Goal: Transaction & Acquisition: Purchase product/service

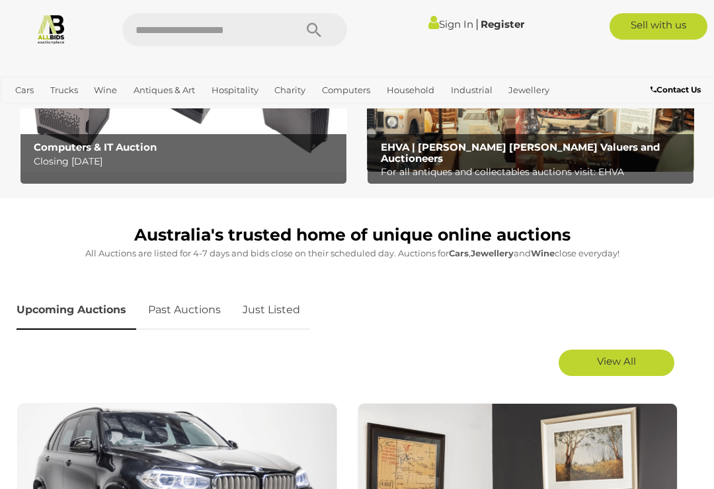
scroll to position [444, 0]
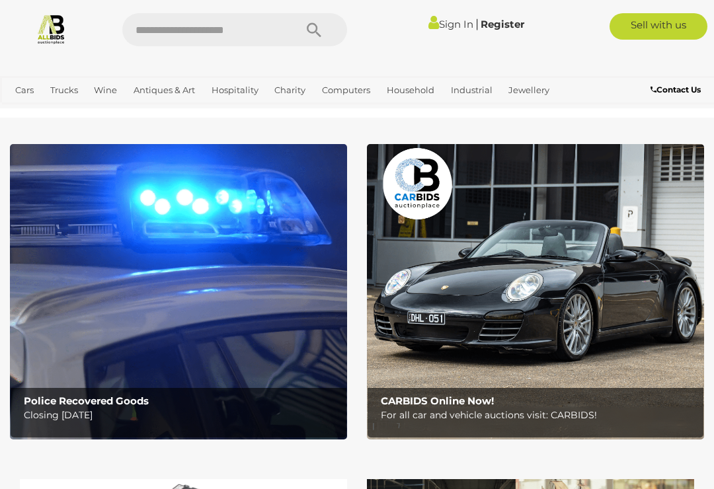
click at [0, 0] on link "View All Antiques & Art Auctions" at bounding box center [0, 0] width 0 height 0
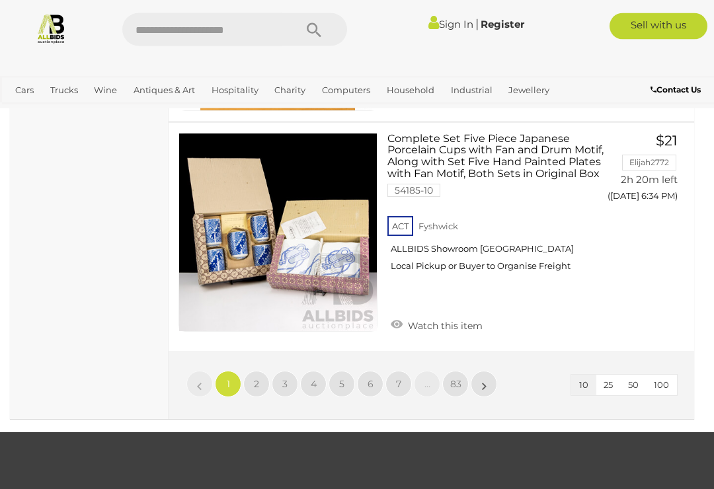
scroll to position [2397, 0]
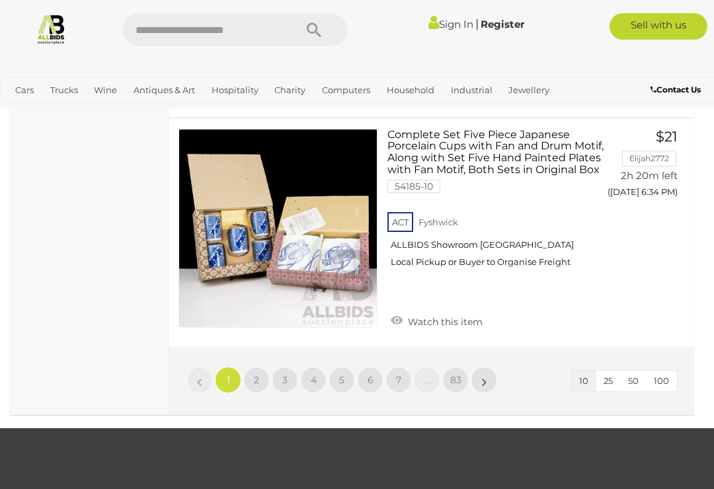
click at [256, 374] on span "2" at bounding box center [256, 380] width 5 height 12
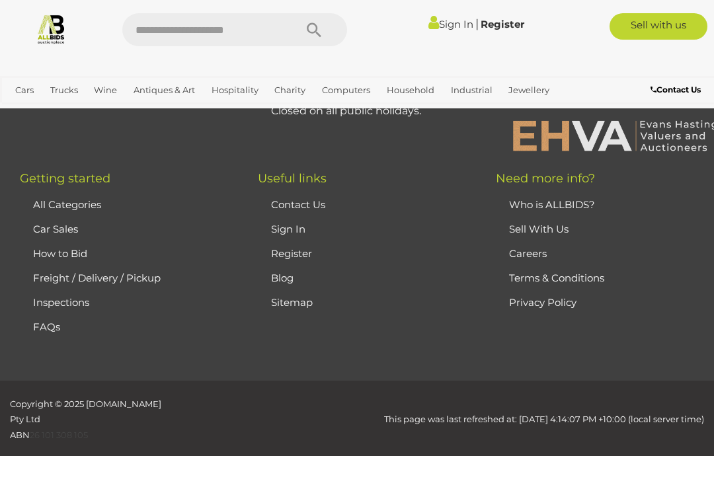
scroll to position [339, 0]
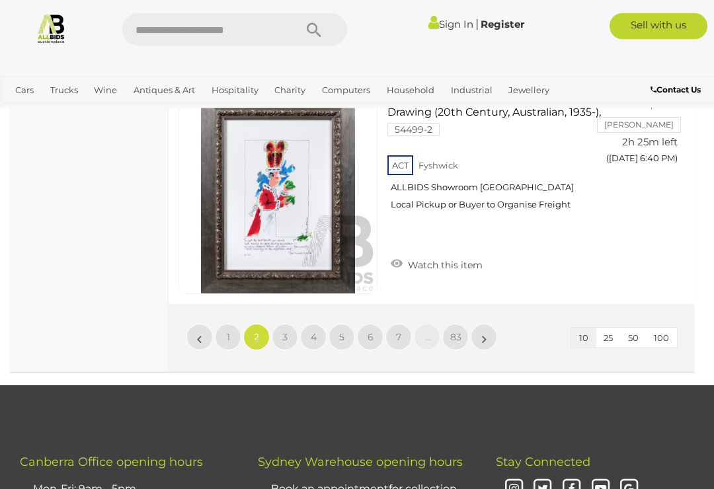
scroll to position [2451, 0]
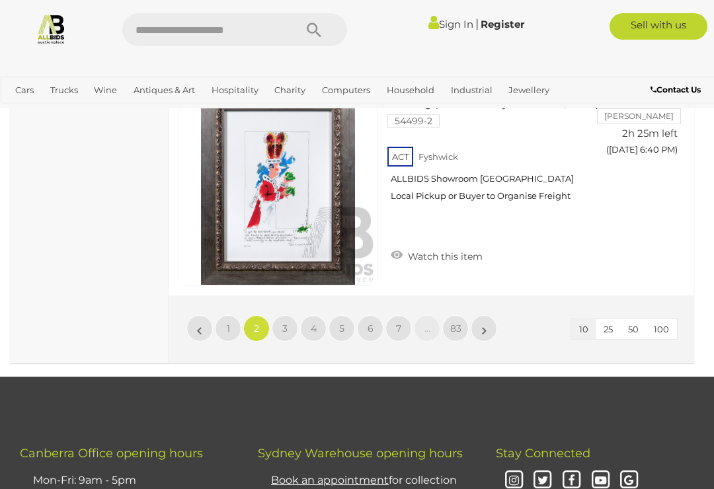
click at [293, 315] on link "3" at bounding box center [285, 328] width 26 height 26
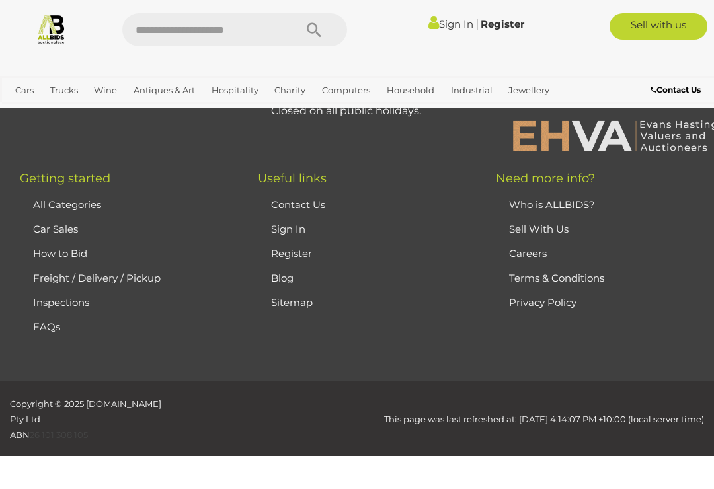
scroll to position [339, 0]
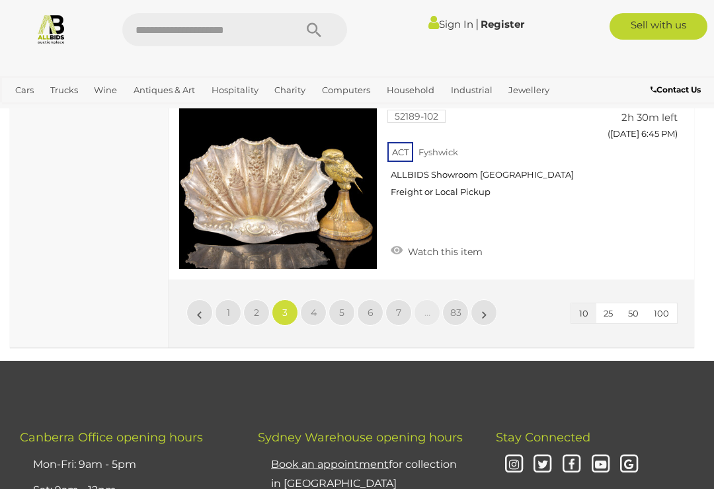
scroll to position [2464, 0]
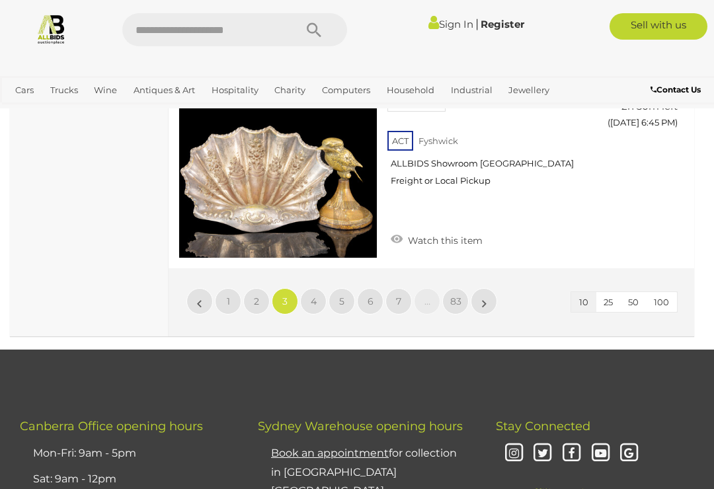
click at [312, 295] on span "4" at bounding box center [314, 301] width 6 height 12
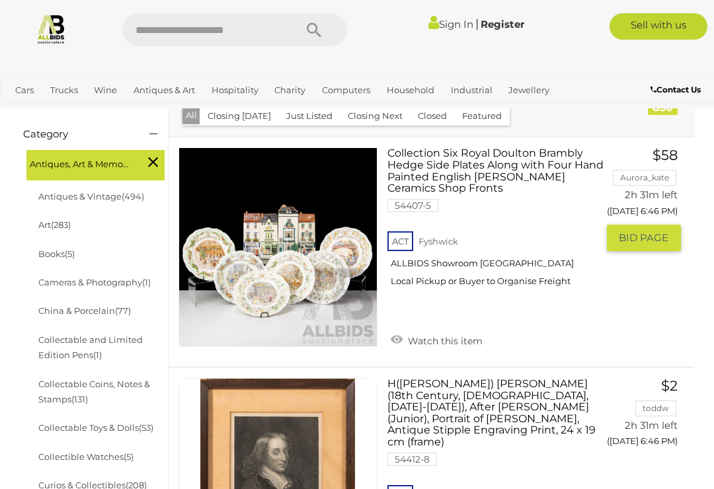
click at [440, 332] on link "Watch this item" at bounding box center [436, 340] width 98 height 20
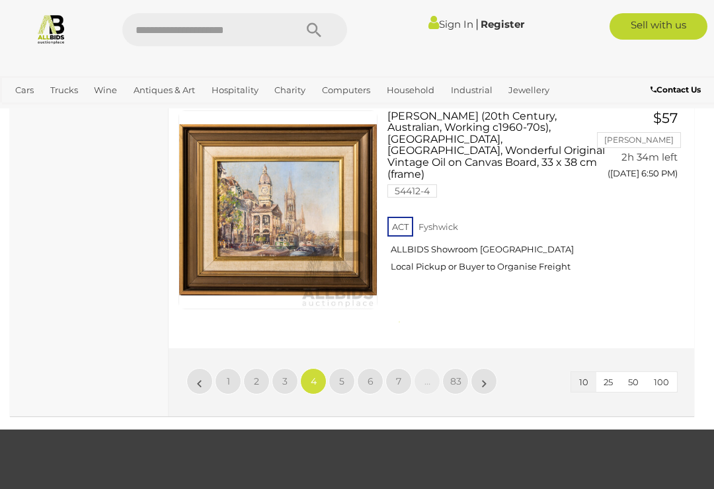
scroll to position [2408, 0]
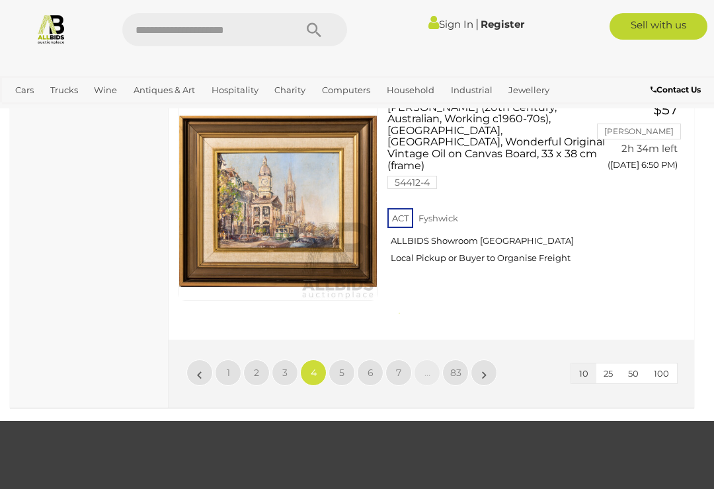
click at [347, 359] on link "5" at bounding box center [341, 372] width 26 height 26
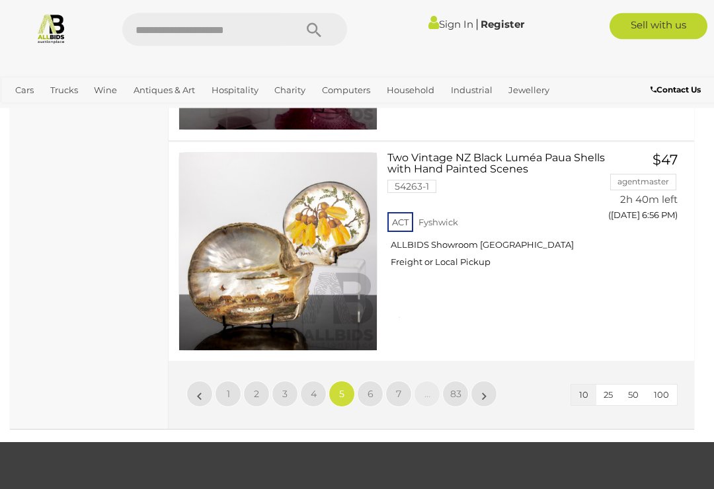
scroll to position [2370, 0]
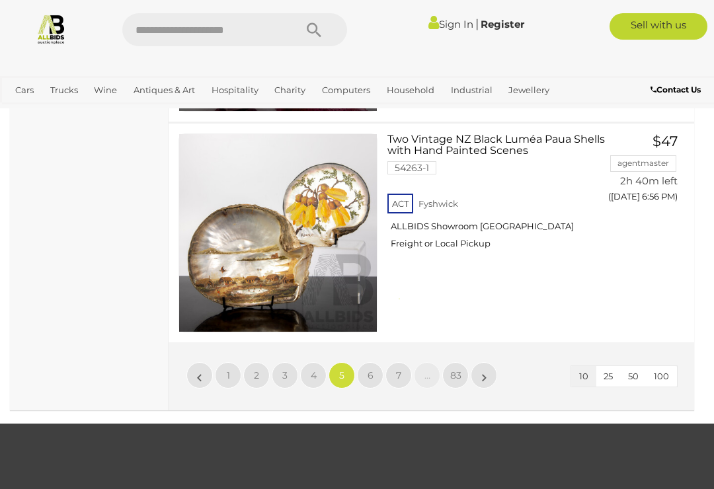
click at [370, 369] on span "6" at bounding box center [370, 375] width 6 height 12
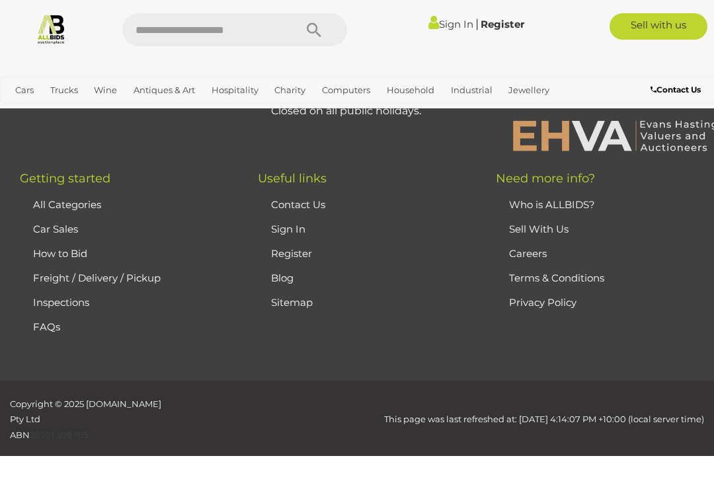
scroll to position [339, 0]
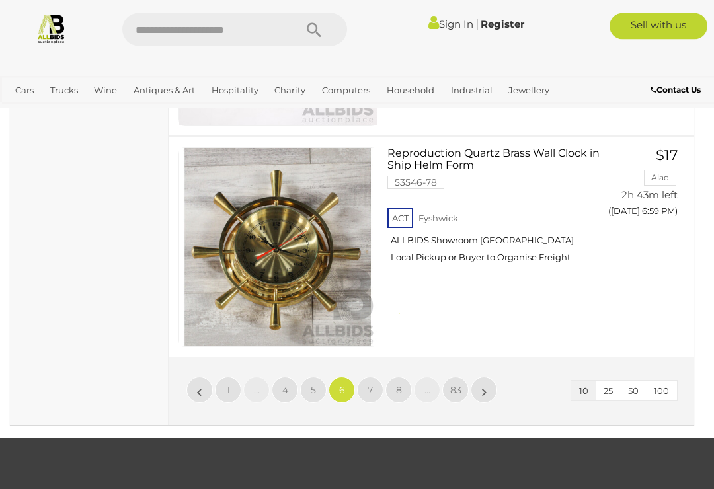
scroll to position [2367, 0]
click at [368, 384] on span "7" at bounding box center [369, 390] width 5 height 12
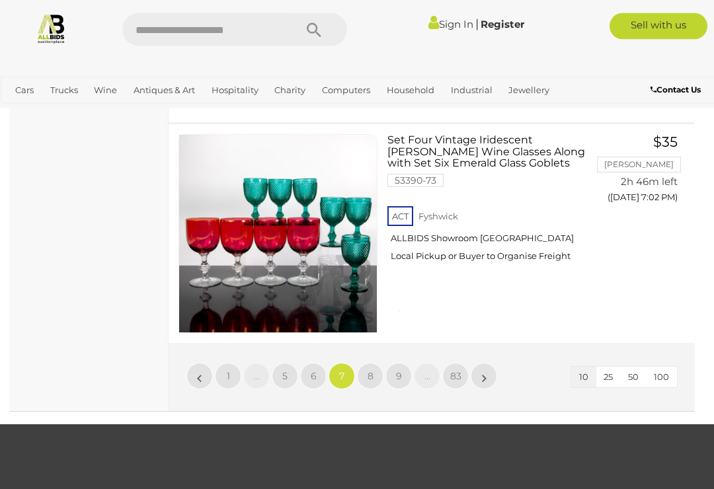
scroll to position [2474, 0]
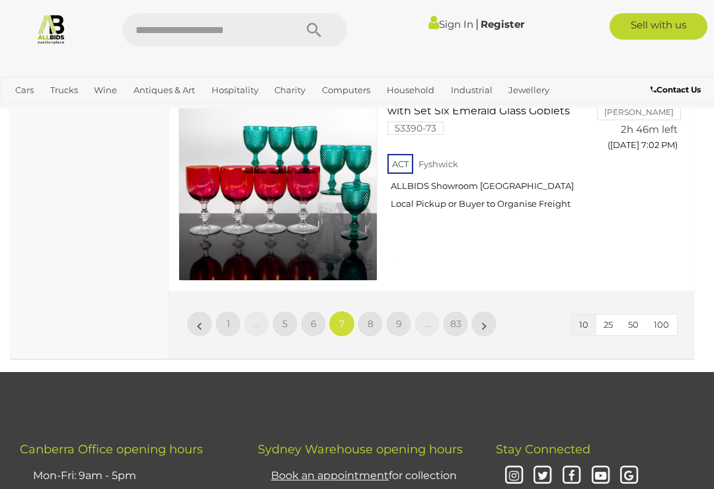
click at [367, 318] on span "8" at bounding box center [370, 324] width 6 height 12
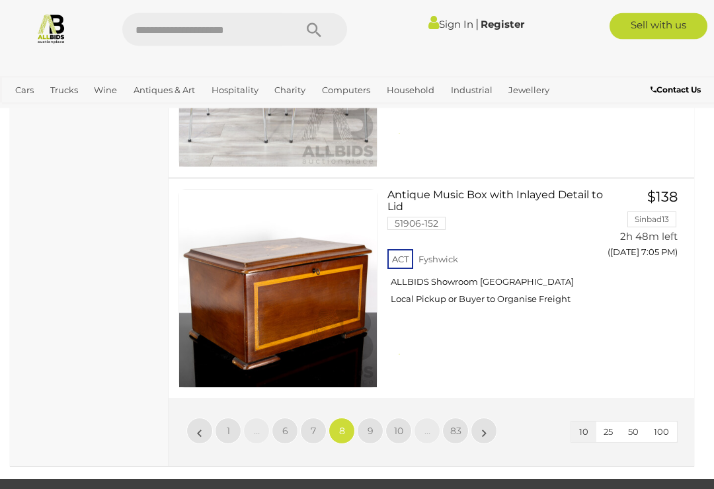
scroll to position [2315, 0]
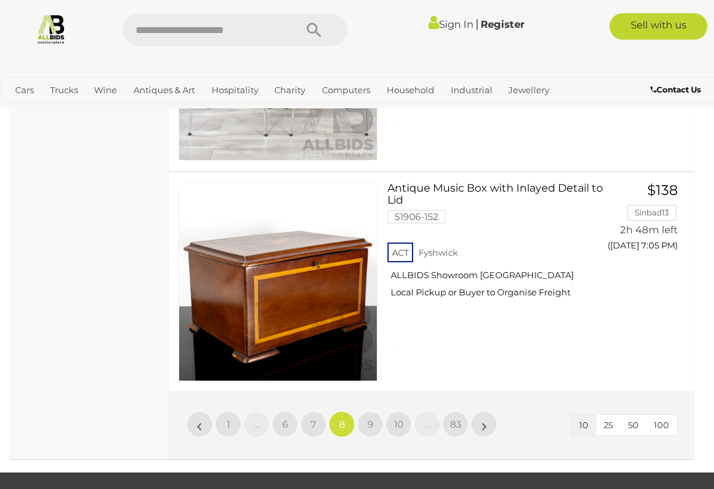
click at [368, 418] on span "9" at bounding box center [370, 424] width 6 height 12
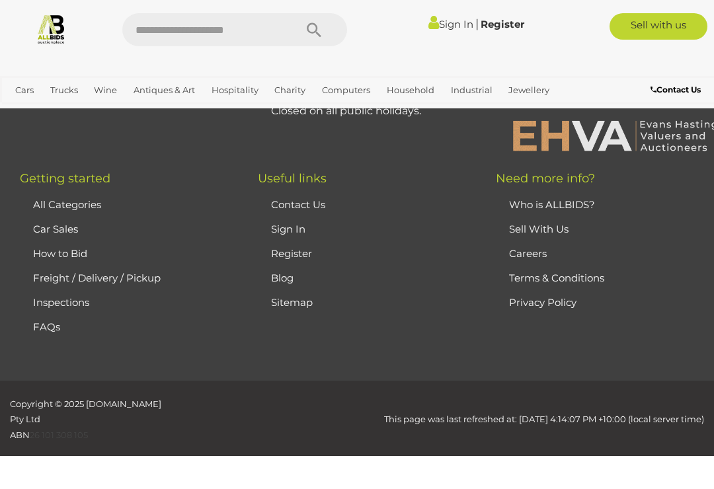
scroll to position [339, 0]
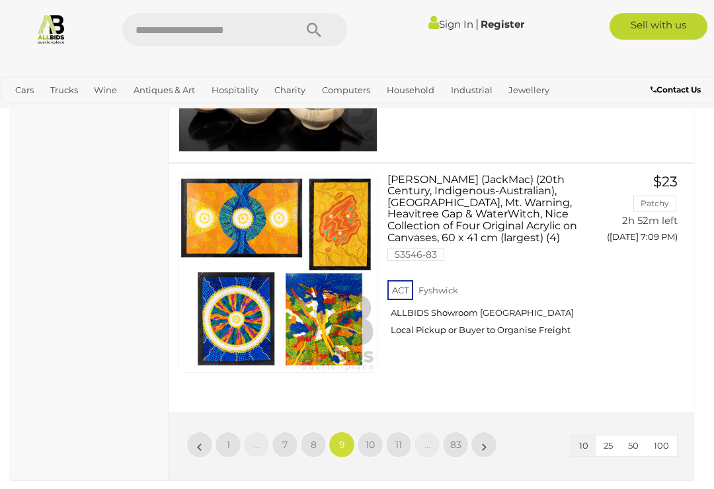
click at [369, 439] on span "10" at bounding box center [369, 445] width 9 height 12
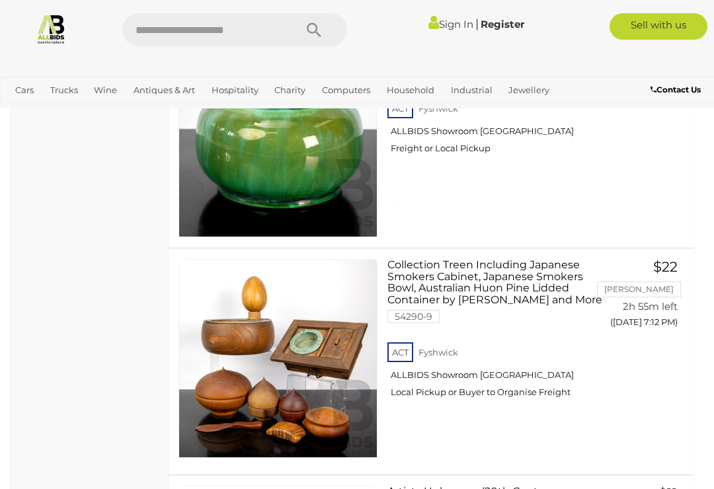
scroll to position [1809, 0]
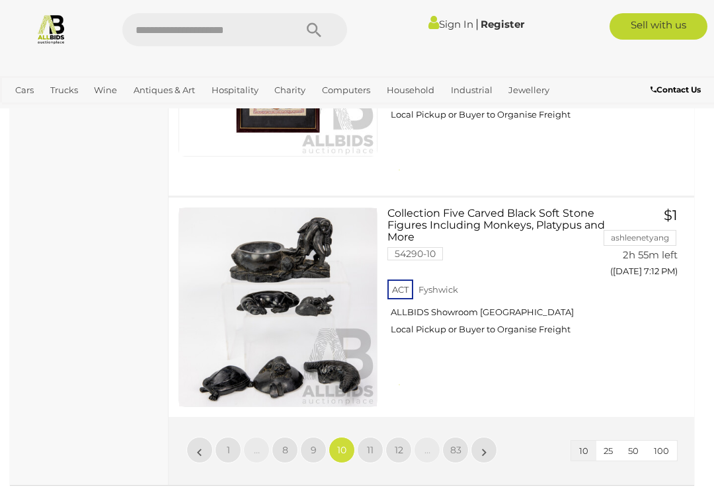
click at [370, 437] on link "11" at bounding box center [370, 450] width 26 height 26
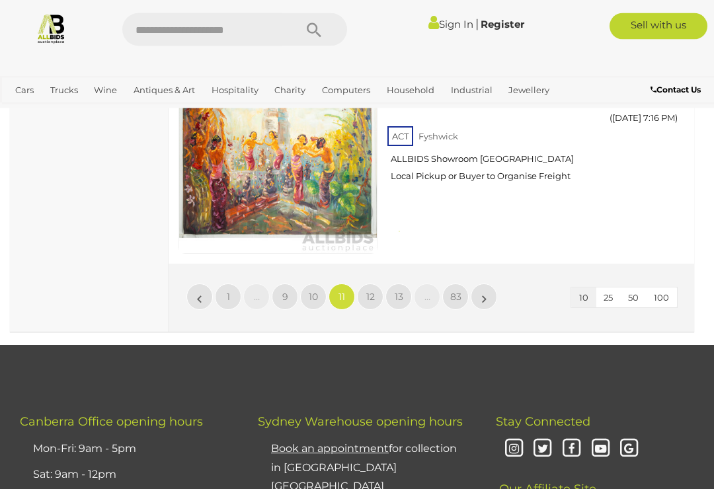
scroll to position [2403, 0]
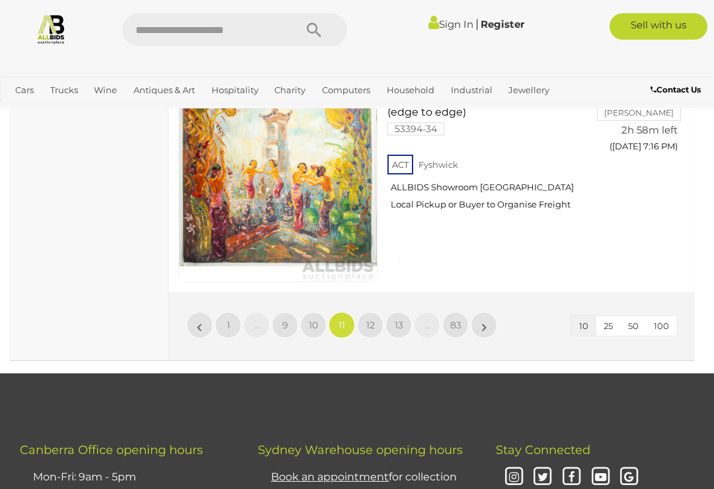
click at [372, 319] on span "12" at bounding box center [370, 325] width 9 height 12
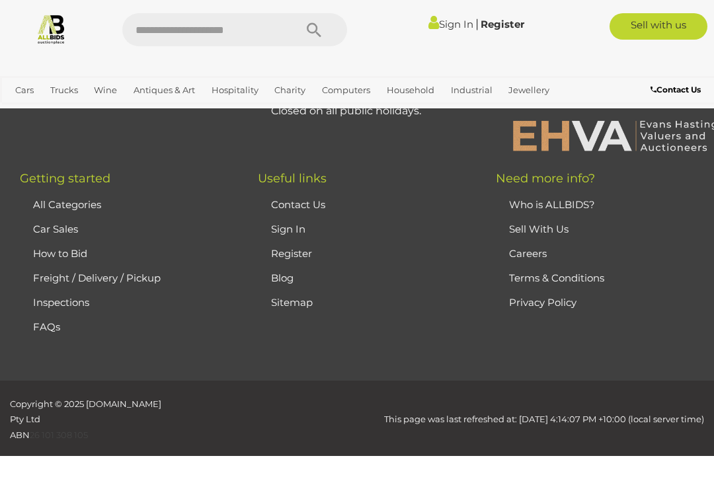
scroll to position [339, 0]
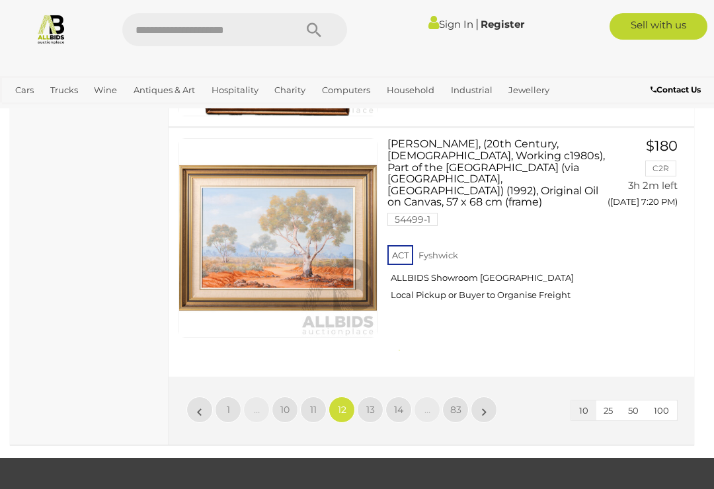
scroll to position [2329, 0]
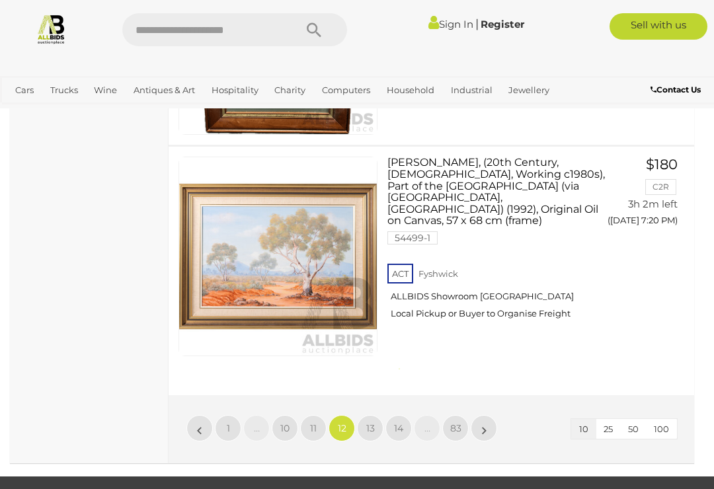
click at [372, 422] on span "13" at bounding box center [370, 428] width 9 height 12
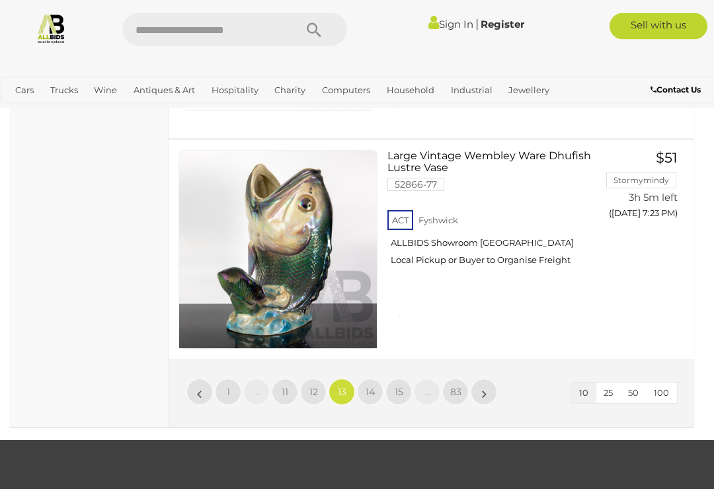
scroll to position [2355, 0]
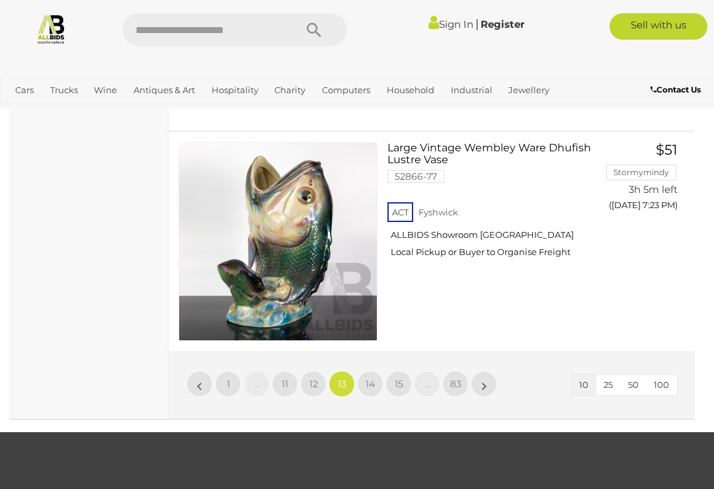
click at [371, 378] on span "14" at bounding box center [369, 384] width 9 height 12
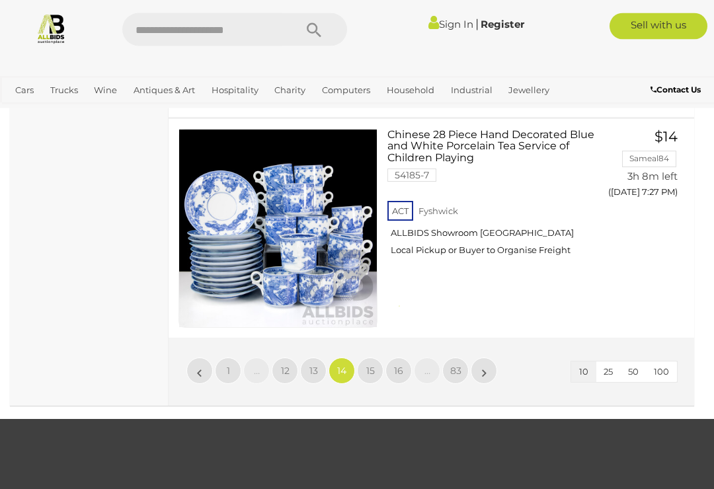
scroll to position [2376, 0]
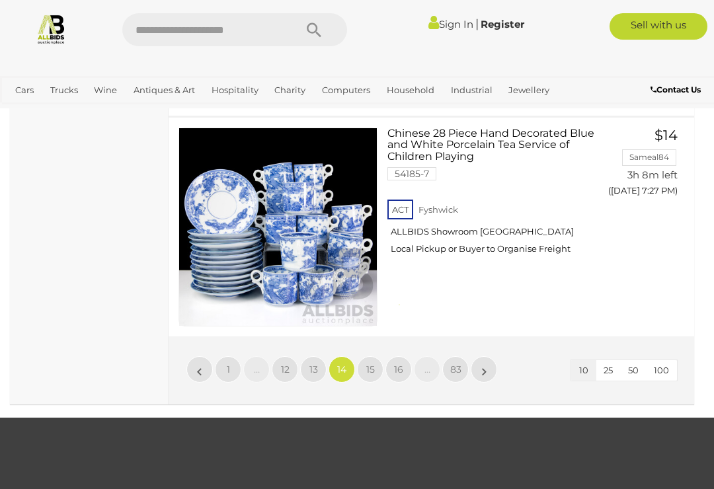
click at [371, 363] on span "15" at bounding box center [370, 369] width 9 height 12
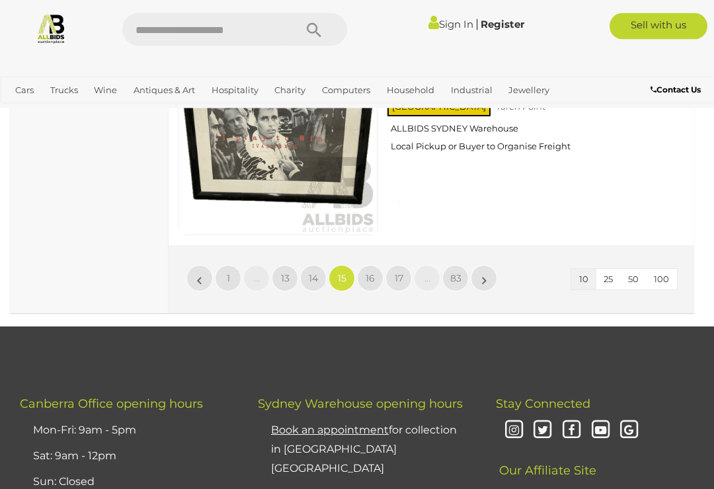
scroll to position [2476, 0]
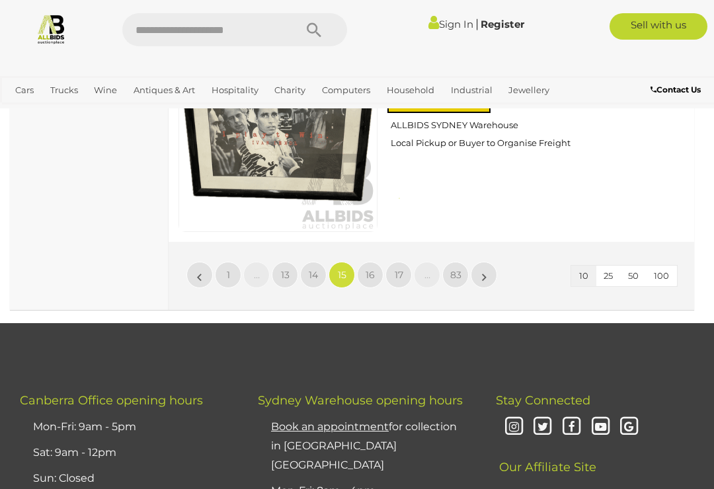
click at [366, 269] on span "16" at bounding box center [369, 275] width 9 height 12
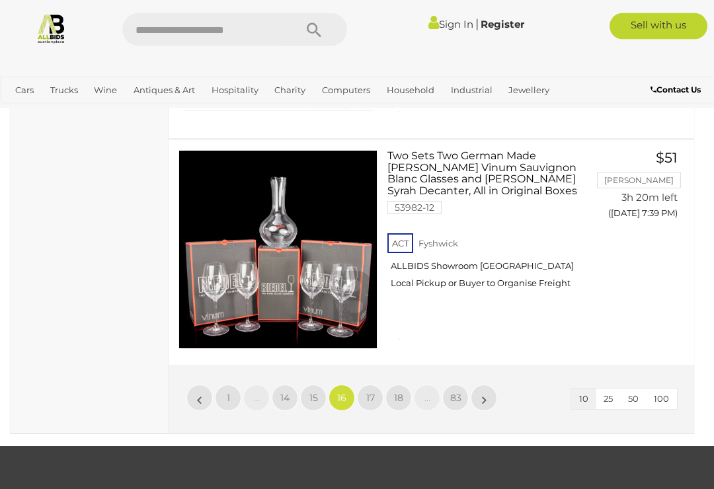
scroll to position [2392, 0]
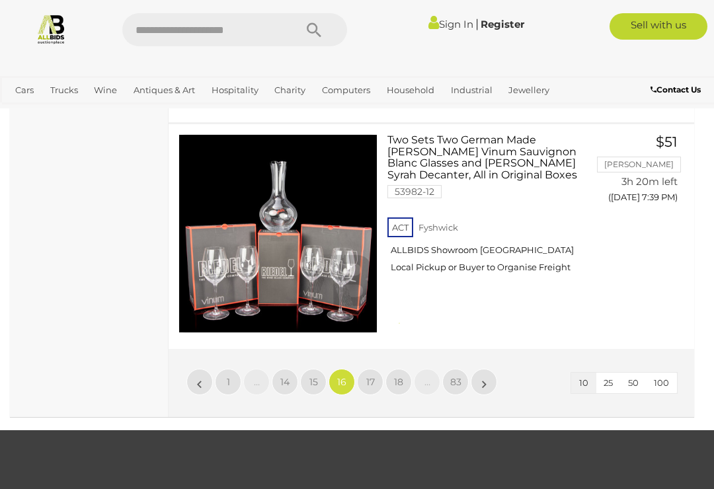
click at [364, 369] on link "17" at bounding box center [370, 382] width 26 height 26
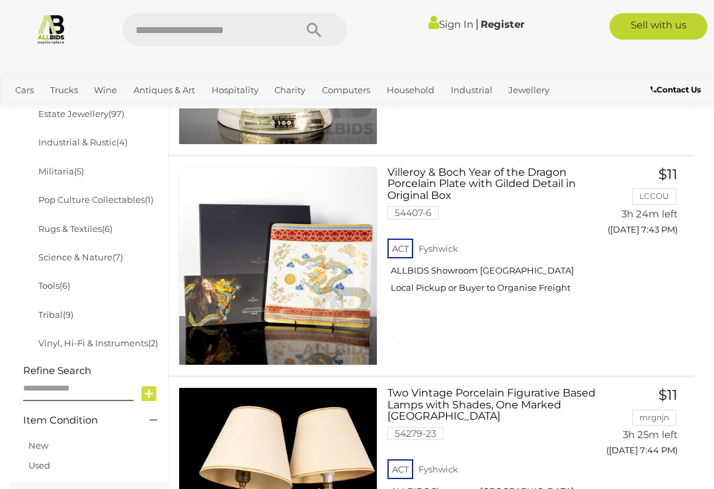
scroll to position [767, 0]
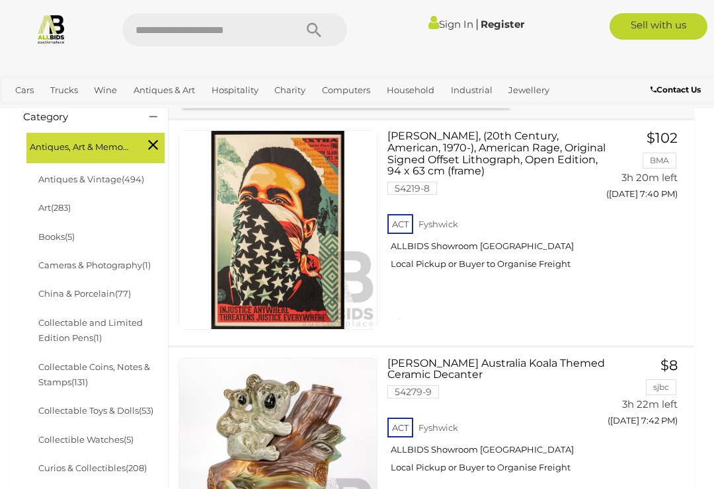
scroll to position [355, 0]
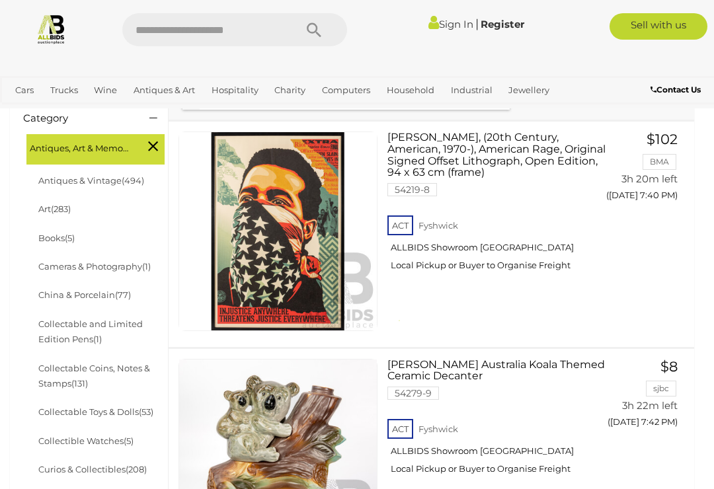
scroll to position [359, 0]
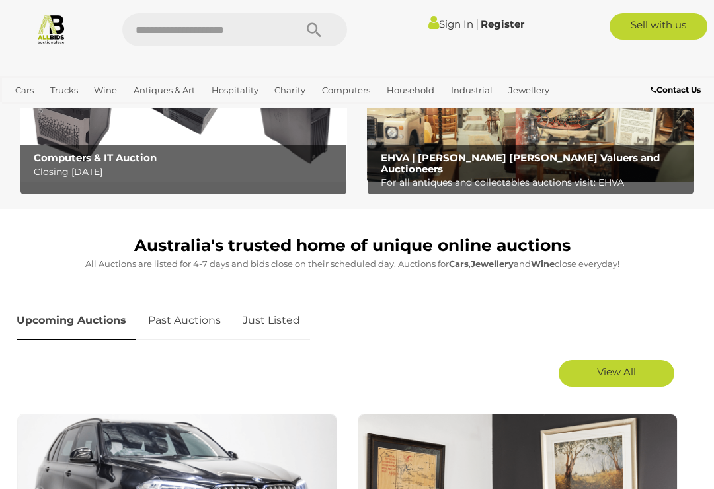
scroll to position [433, 0]
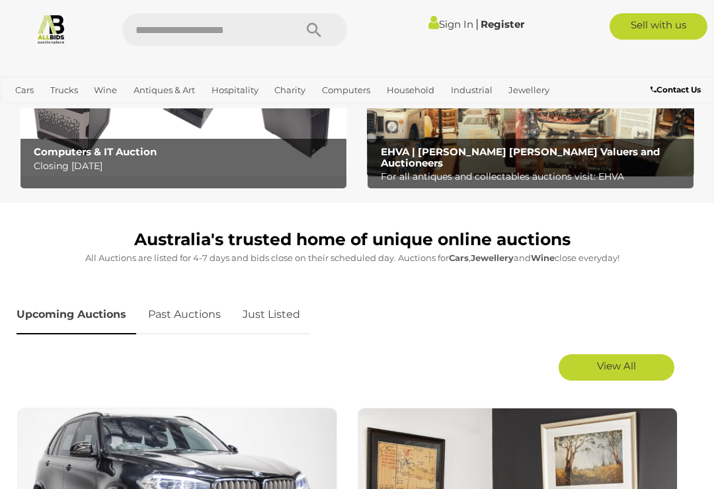
click at [271, 312] on link "Just Listed" at bounding box center [271, 314] width 77 height 39
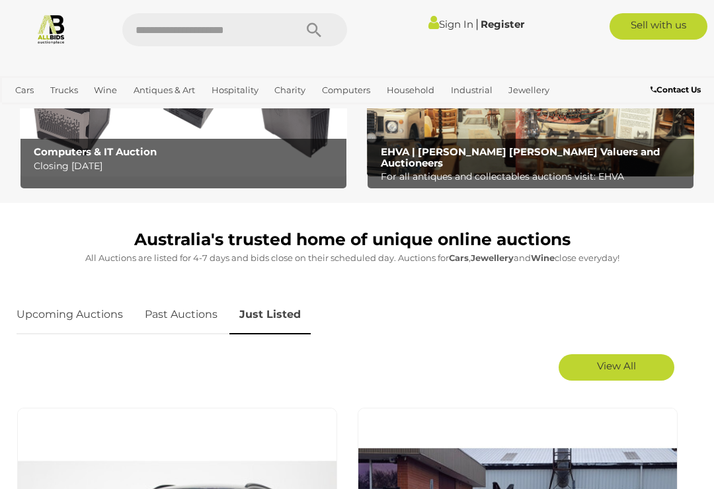
click at [627, 367] on span "View All" at bounding box center [616, 365] width 39 height 13
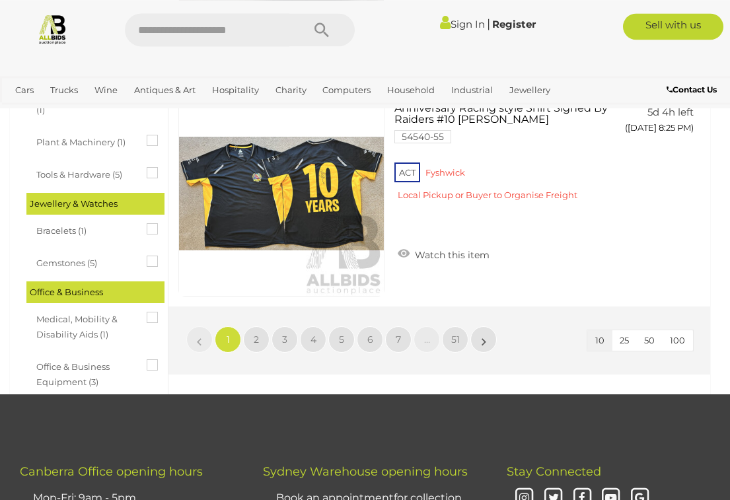
scroll to position [2172, 0]
click at [253, 339] on link "2" at bounding box center [256, 339] width 26 height 26
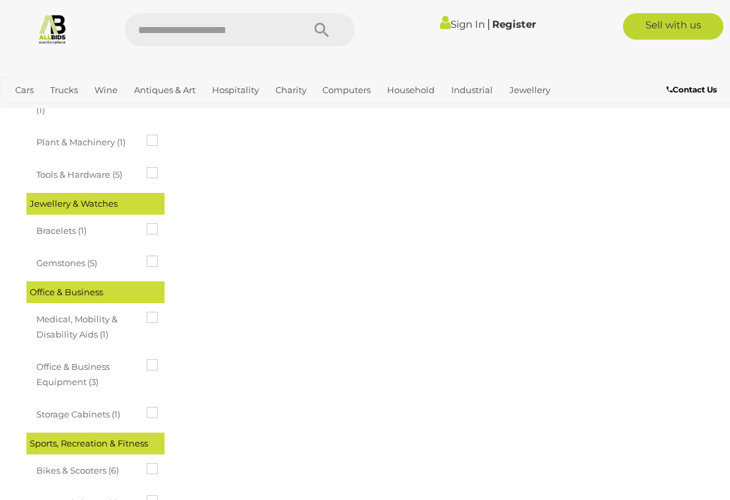
scroll to position [0, 0]
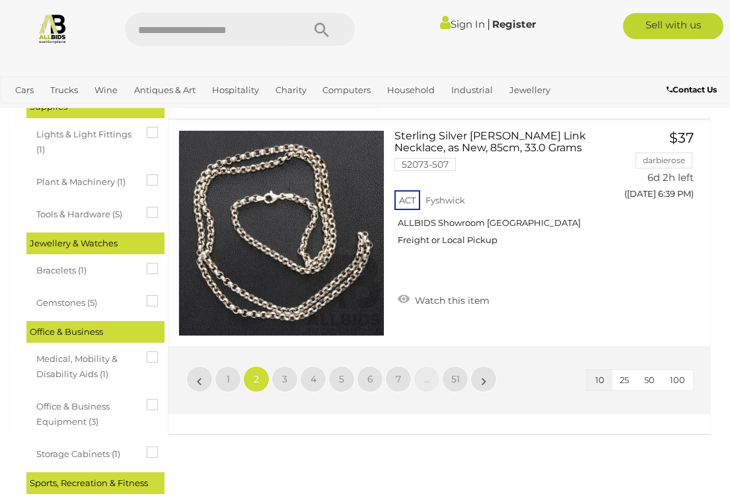
scroll to position [2133, 0]
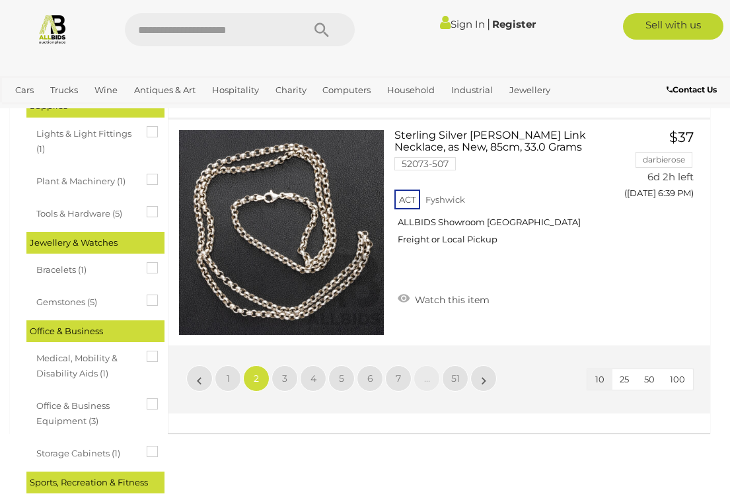
click at [283, 379] on span "3" at bounding box center [284, 379] width 5 height 12
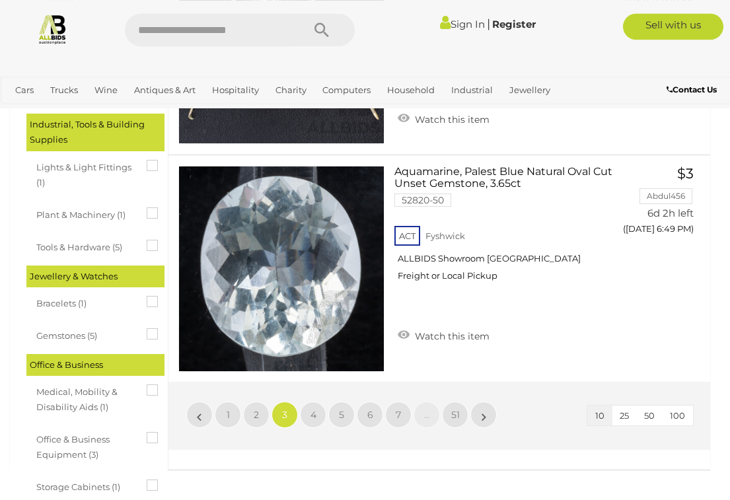
scroll to position [2099, 0]
click at [316, 417] on link "4" at bounding box center [313, 415] width 26 height 26
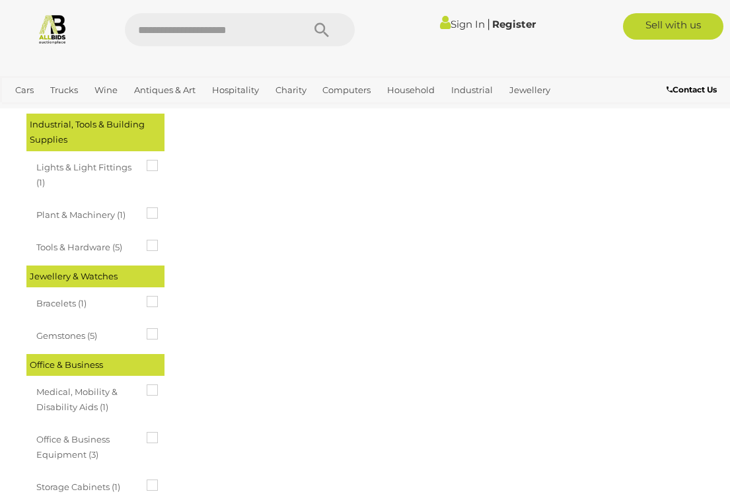
scroll to position [0, 0]
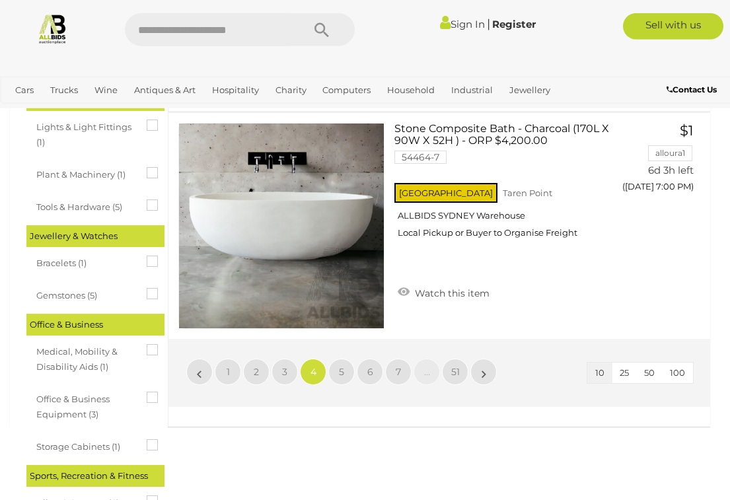
scroll to position [2140, 0]
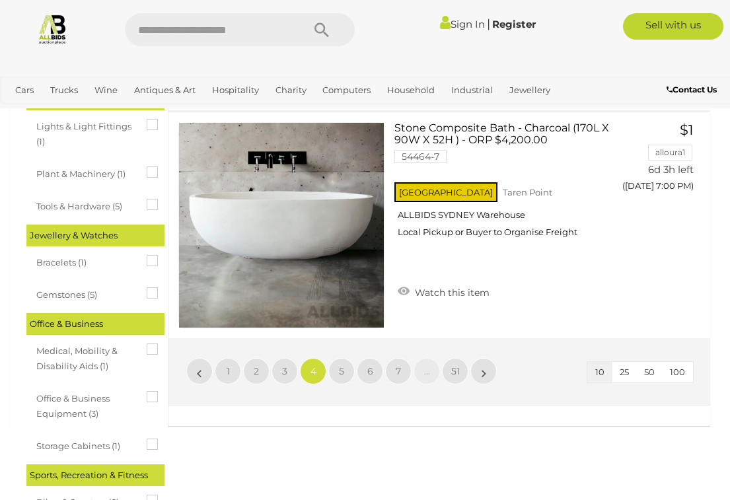
click at [334, 372] on link "5" at bounding box center [341, 371] width 26 height 26
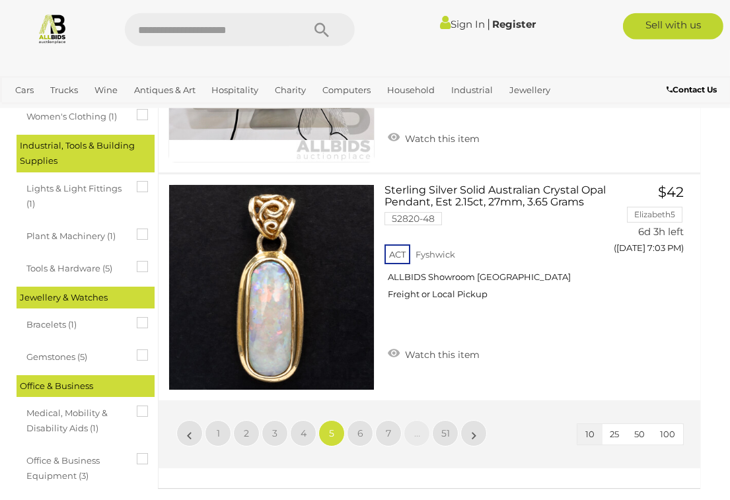
scroll to position [2079, 11]
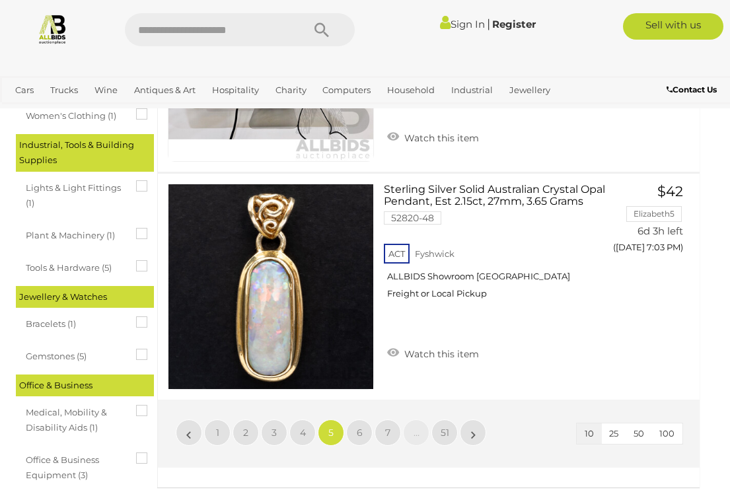
click at [363, 427] on link "6" at bounding box center [359, 433] width 26 height 26
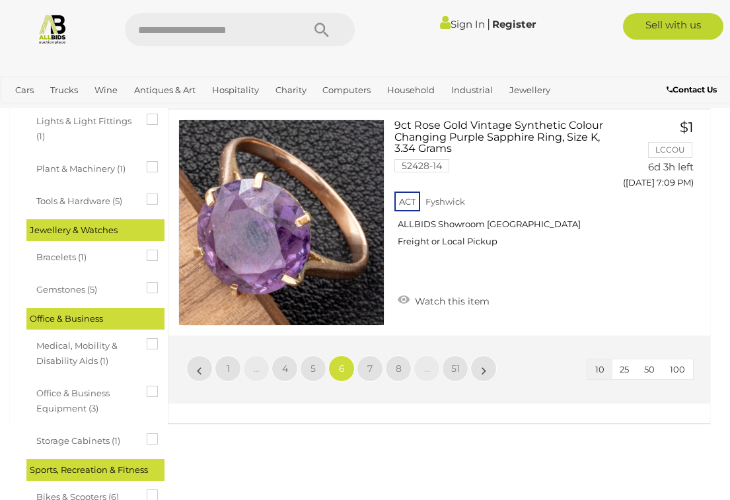
scroll to position [2150, 0]
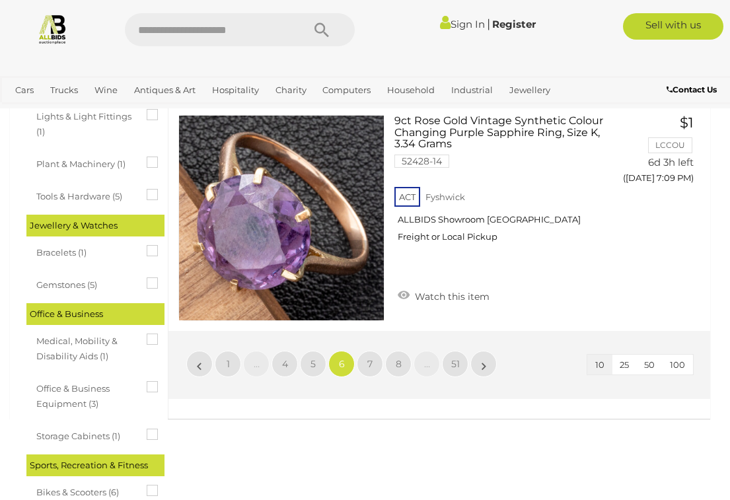
click at [369, 358] on span "7" at bounding box center [369, 364] width 5 height 12
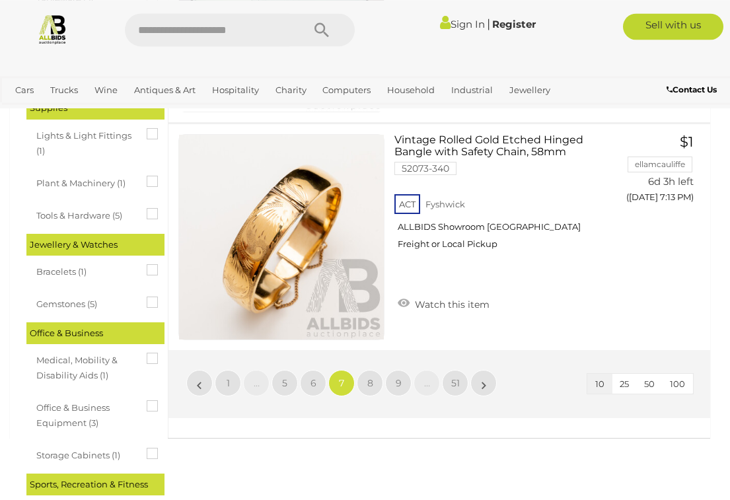
scroll to position [2131, 0]
click at [369, 377] on span "8" at bounding box center [370, 383] width 6 height 12
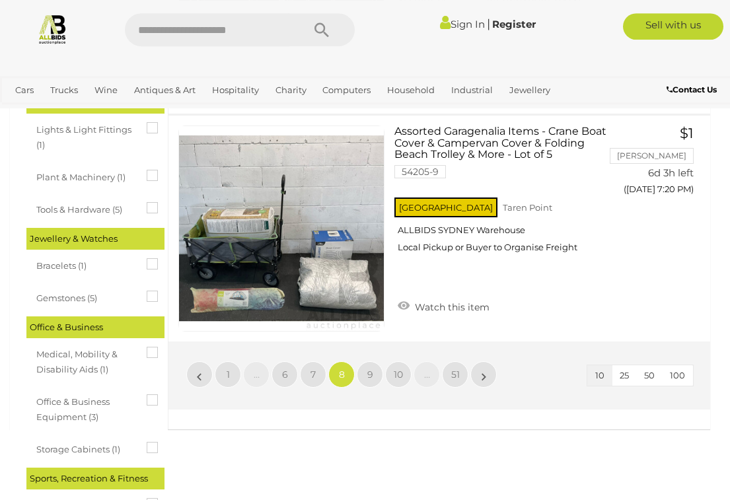
scroll to position [2137, 0]
click at [374, 381] on link "9" at bounding box center [370, 374] width 26 height 26
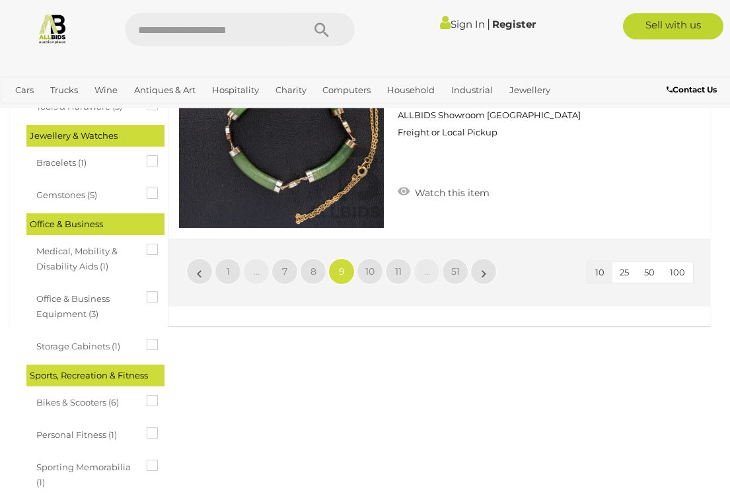
scroll to position [2240, 0]
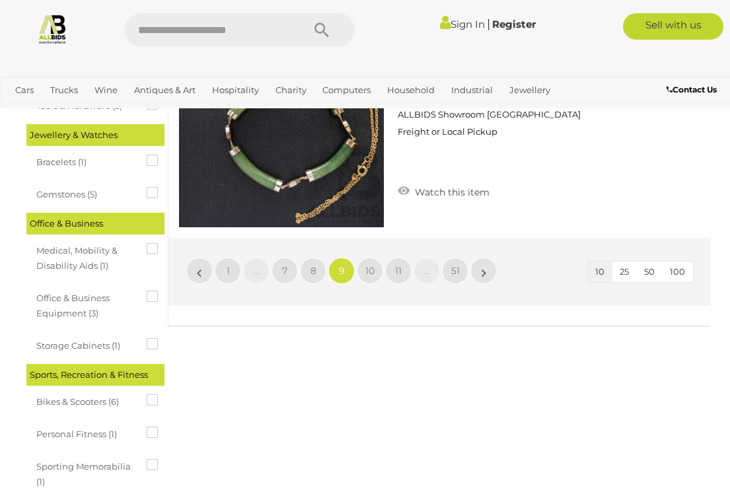
click at [370, 272] on span "10" at bounding box center [369, 271] width 9 height 12
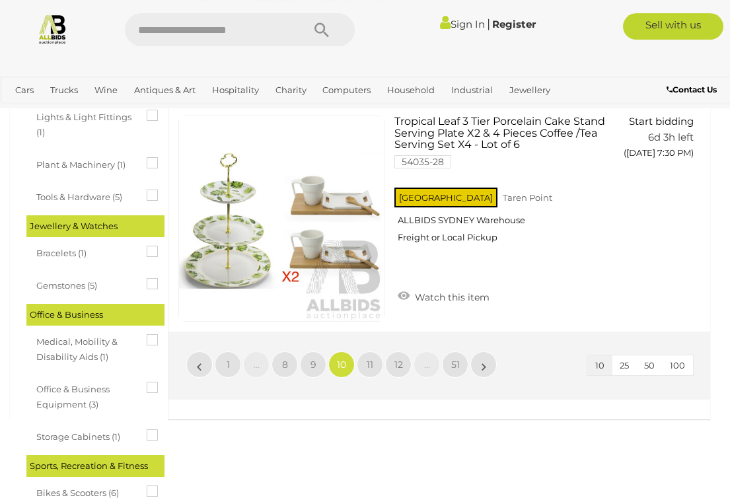
scroll to position [2149, 0]
click at [372, 359] on span "11" at bounding box center [370, 365] width 7 height 12
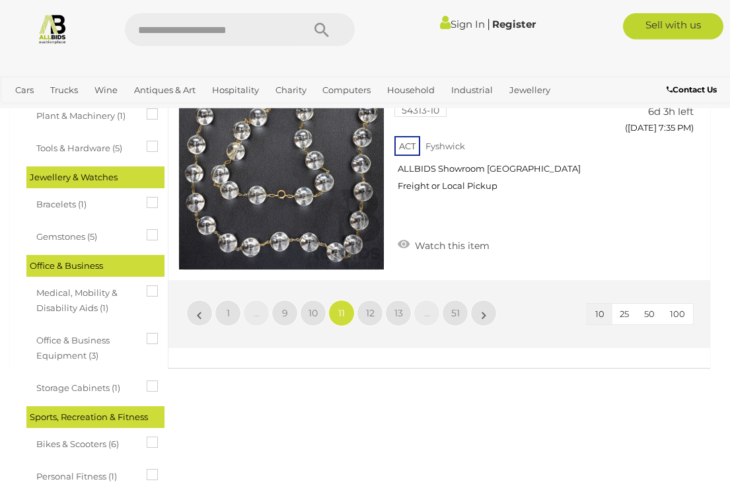
scroll to position [2199, 0]
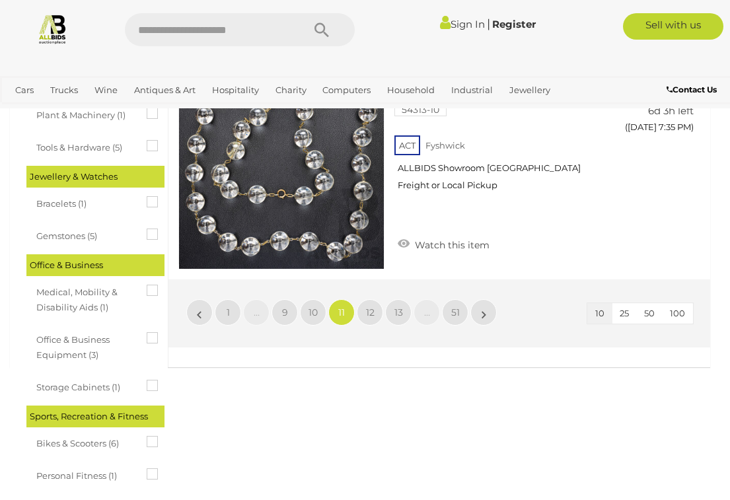
click at [375, 314] on link "12" at bounding box center [370, 312] width 26 height 26
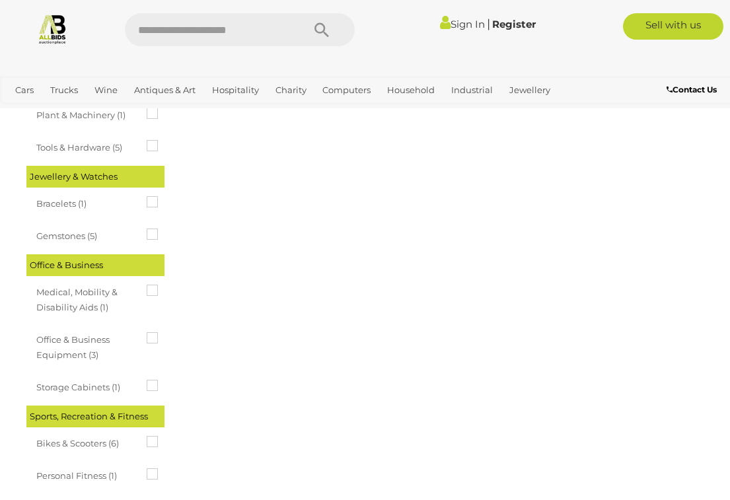
scroll to position [0, 0]
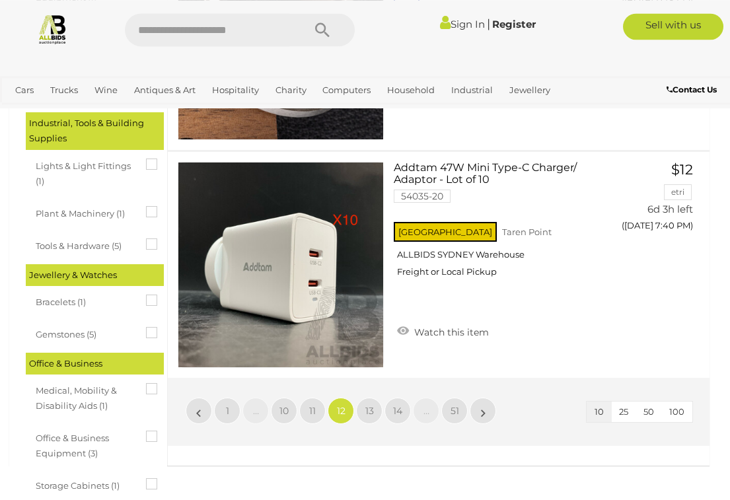
scroll to position [2100, 1]
click at [366, 405] on span "13" at bounding box center [369, 411] width 9 height 12
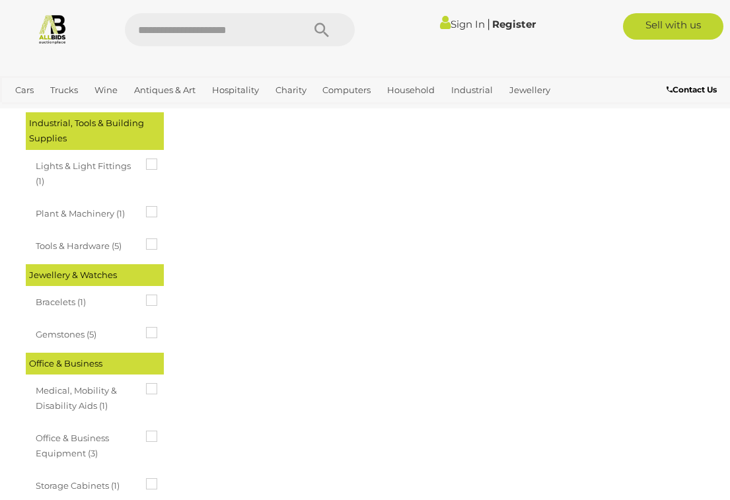
scroll to position [0, 0]
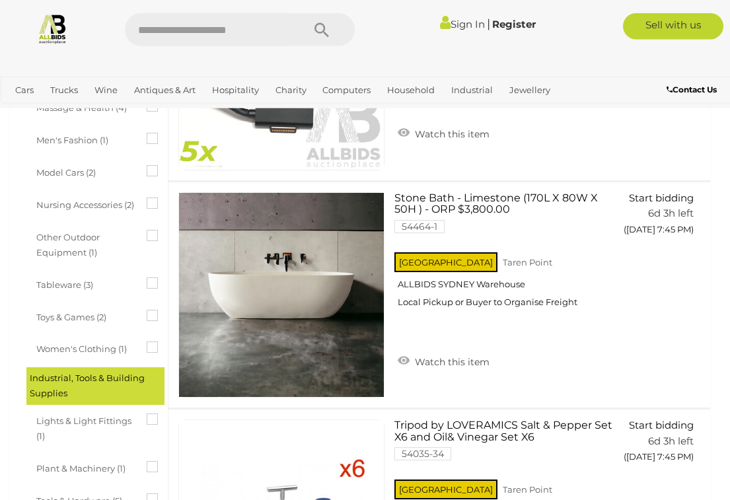
scroll to position [1845, 0]
